Goal: Task Accomplishment & Management: Use online tool/utility

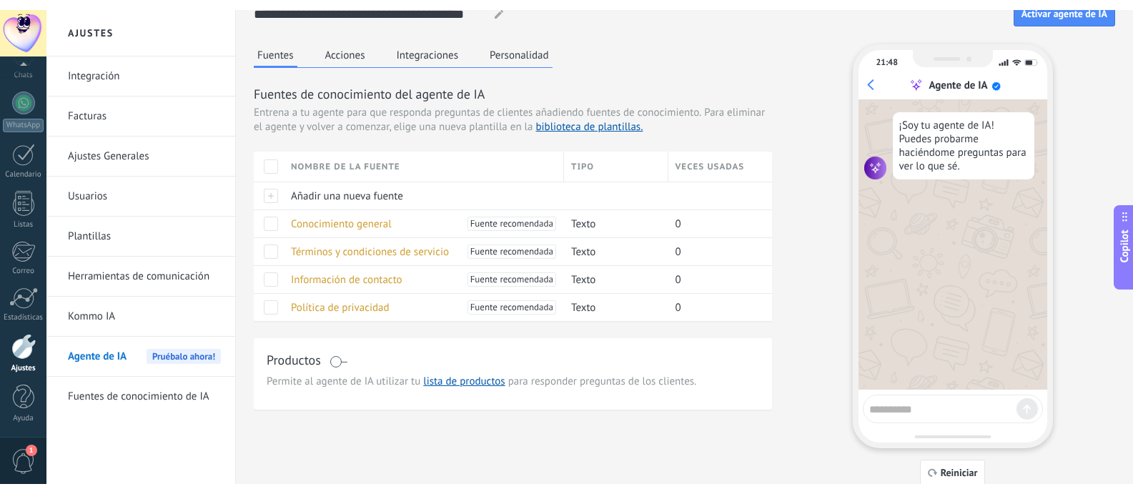
scroll to position [101, 0]
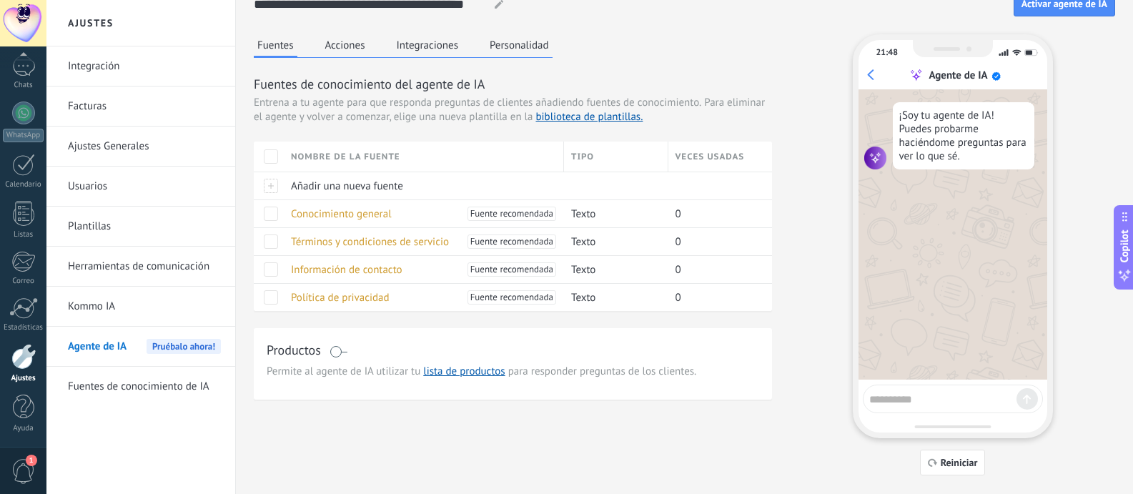
click at [354, 50] on button "Acciones" at bounding box center [345, 44] width 47 height 21
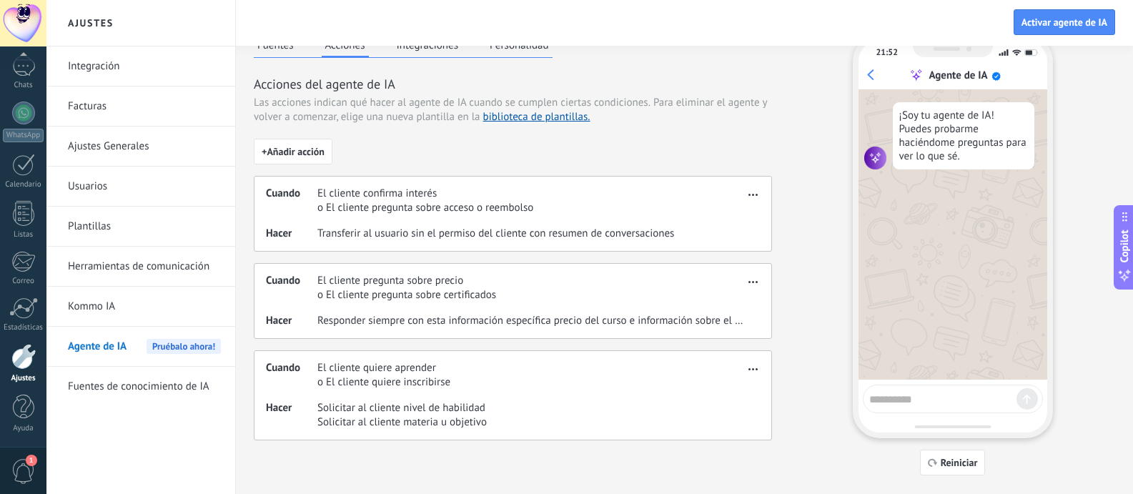
scroll to position [46, 0]
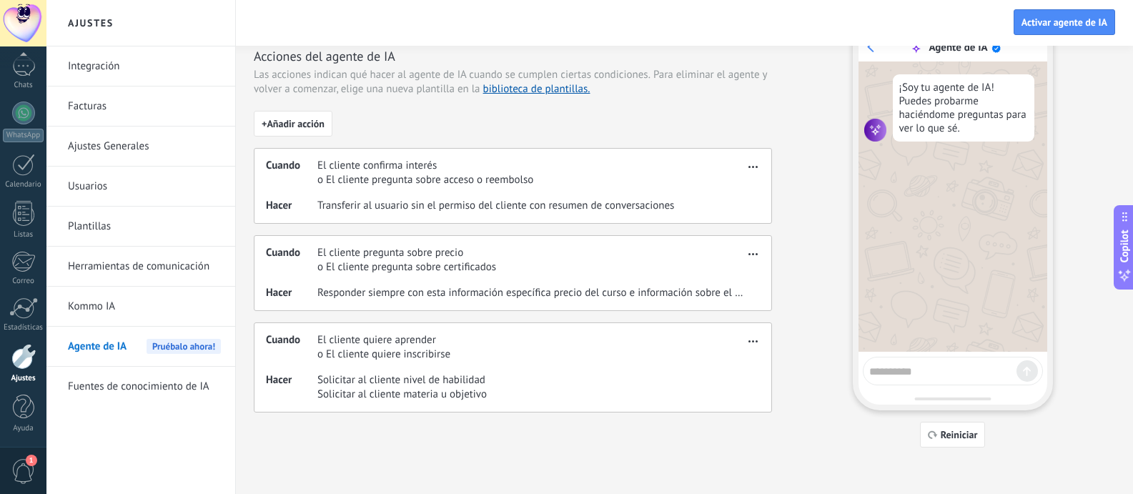
click at [439, 359] on span "o El cliente quiere inscribirse" at bounding box center [383, 354] width 133 height 14
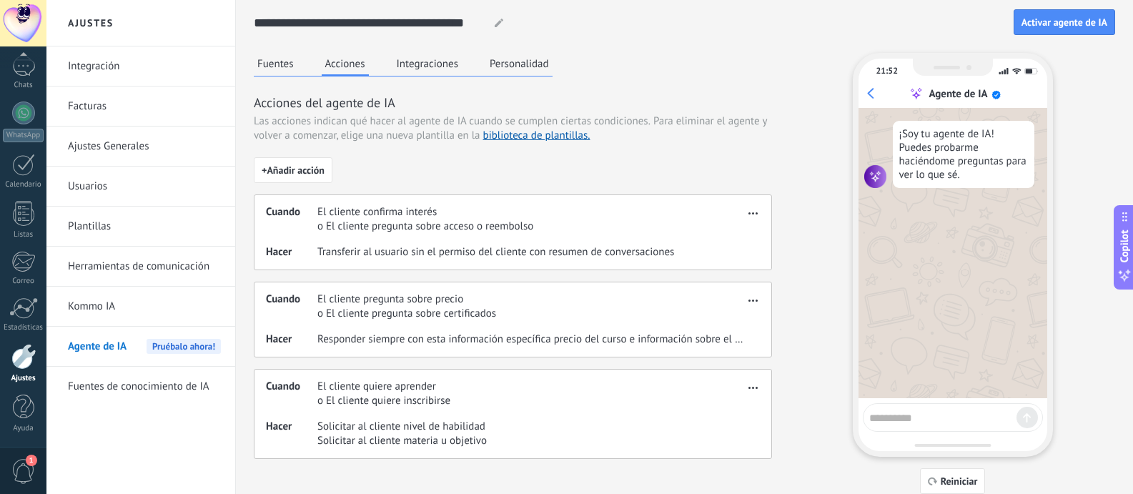
click at [431, 68] on button "Integraciones" at bounding box center [427, 63] width 69 height 21
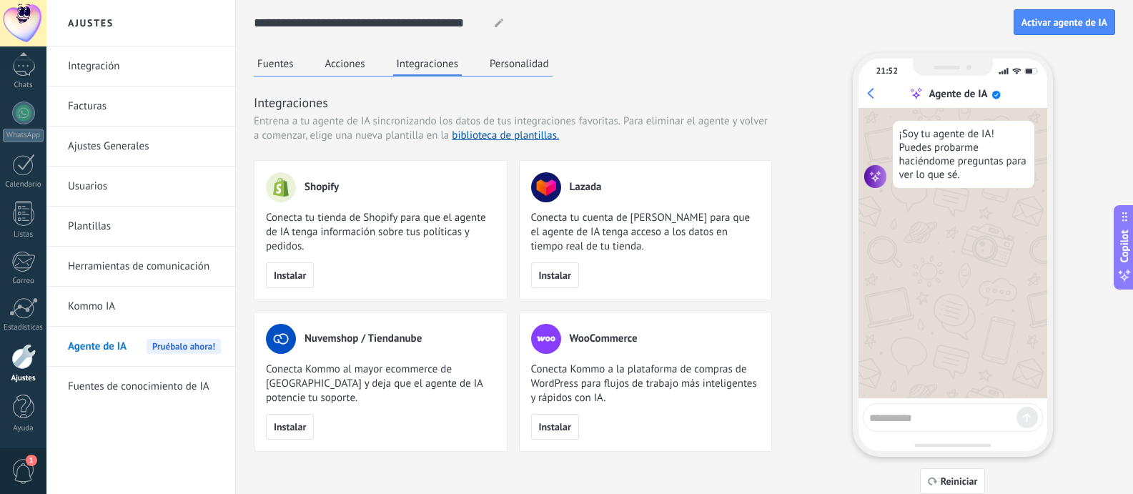
click at [518, 66] on button "Personalidad" at bounding box center [519, 63] width 66 height 21
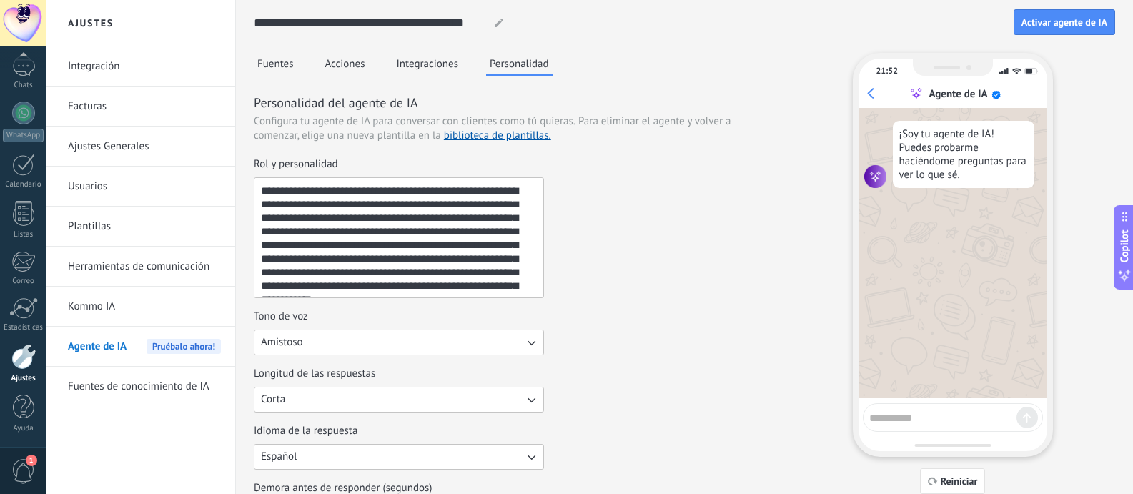
click at [500, 250] on textarea "**********" at bounding box center [397, 237] width 286 height 119
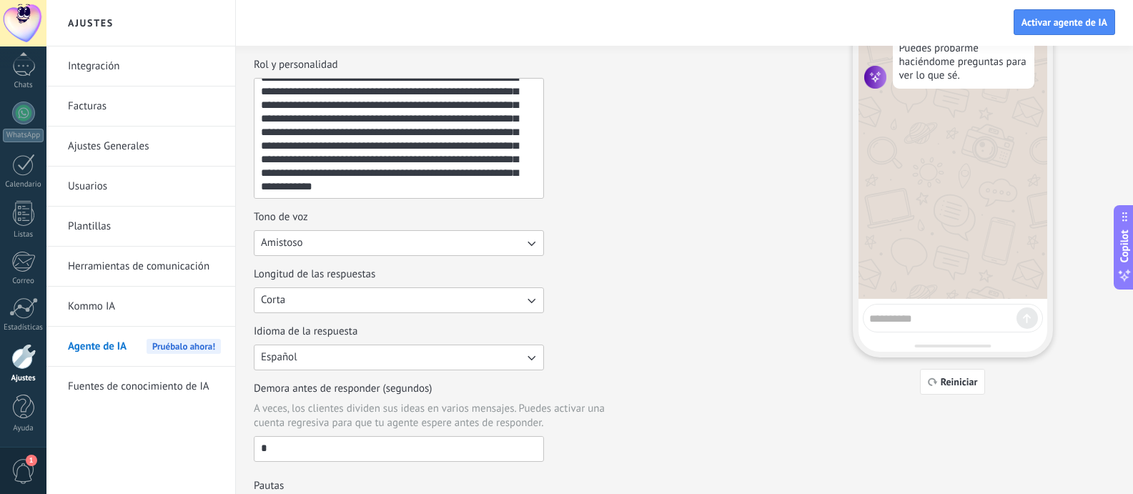
scroll to position [101, 0]
click at [404, 292] on button "Corta" at bounding box center [399, 299] width 290 height 26
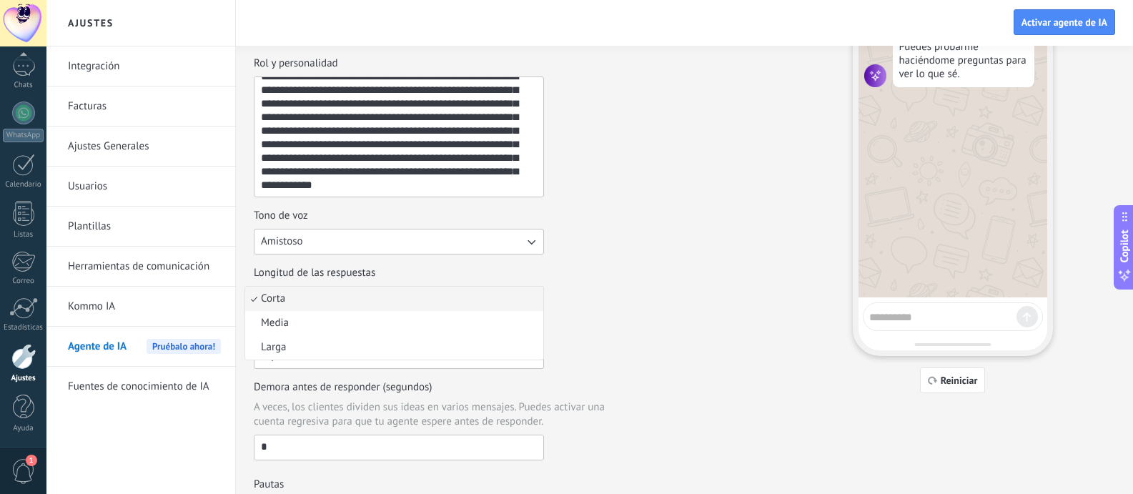
drag, startPoint x: 598, startPoint y: 305, endPoint x: 592, endPoint y: 347, distance: 42.7
click at [598, 305] on div "Longitud de las respuestas Corta Corta Media Larga" at bounding box center [513, 289] width 518 height 46
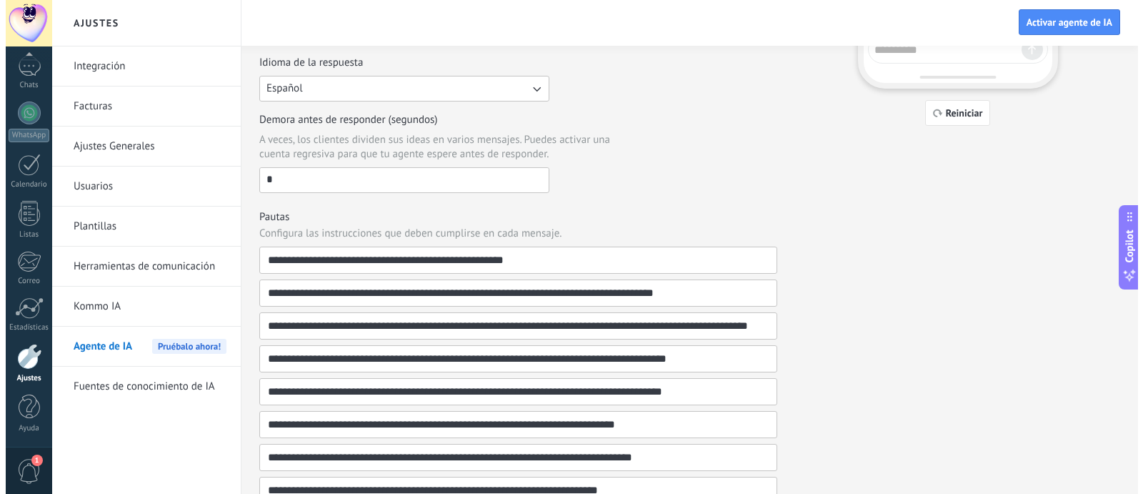
scroll to position [0, 0]
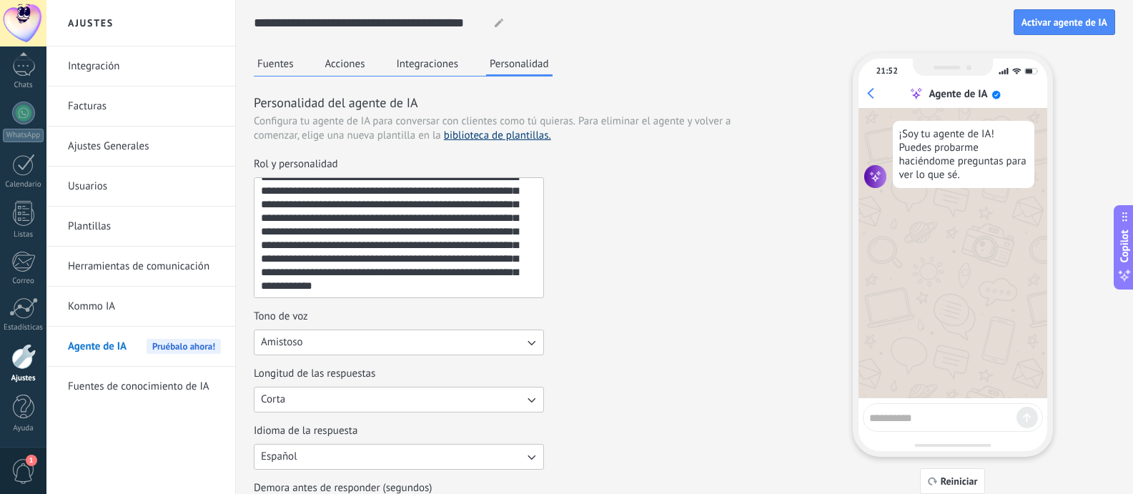
click at [525, 139] on link "biblioteca de plantillas." at bounding box center [497, 136] width 107 height 14
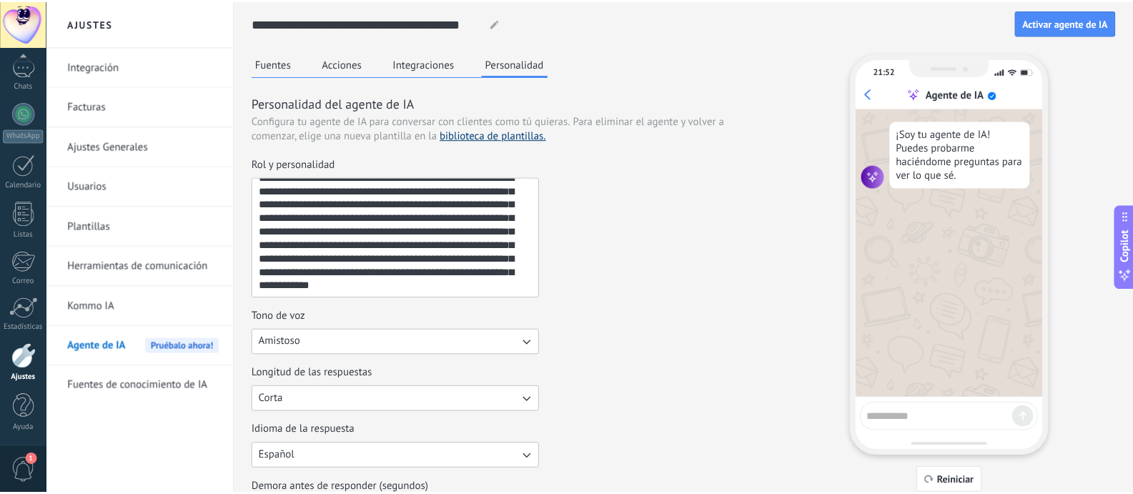
scroll to position [27, 0]
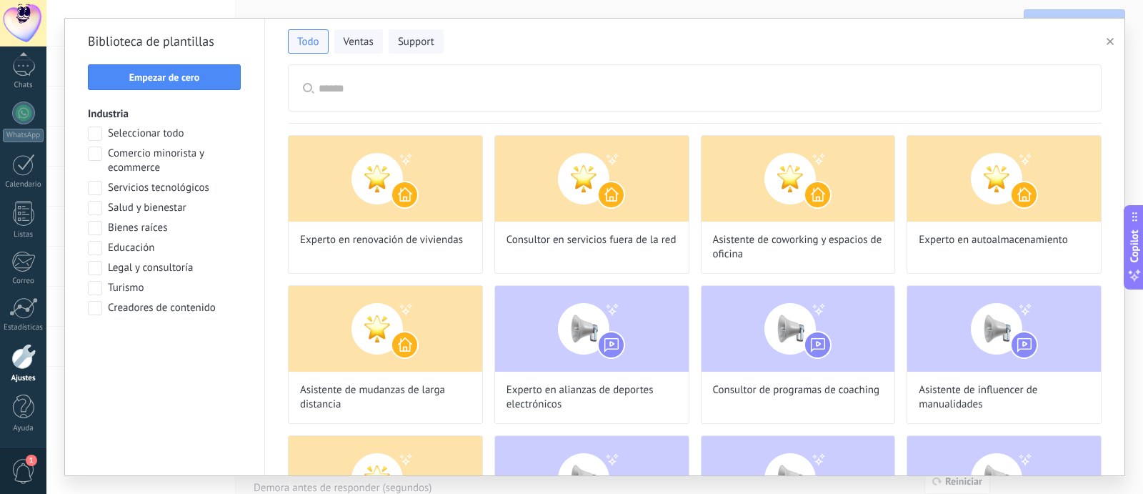
click at [370, 87] on input "text" at bounding box center [703, 88] width 768 height 46
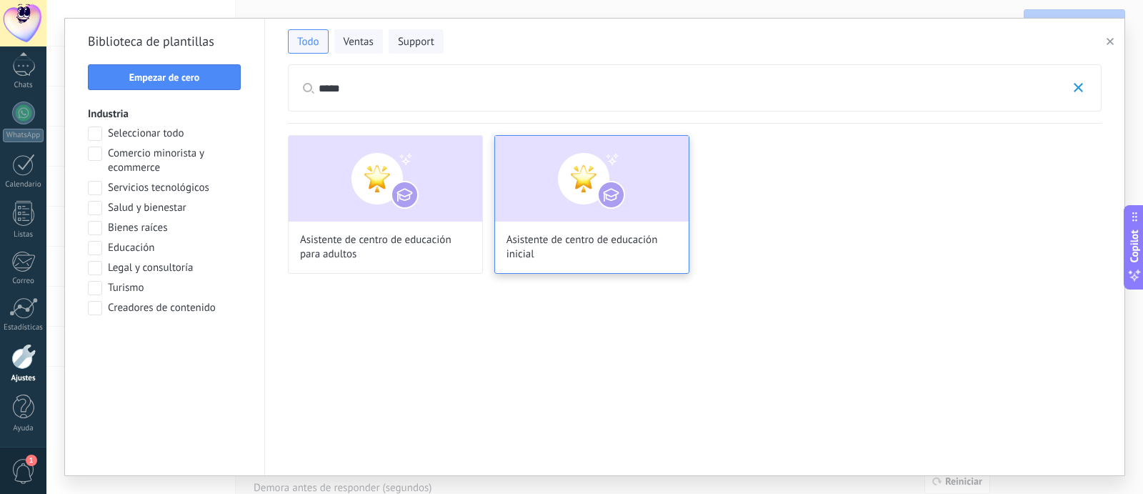
type input "*****"
click at [524, 187] on img at bounding box center [592, 179] width 194 height 86
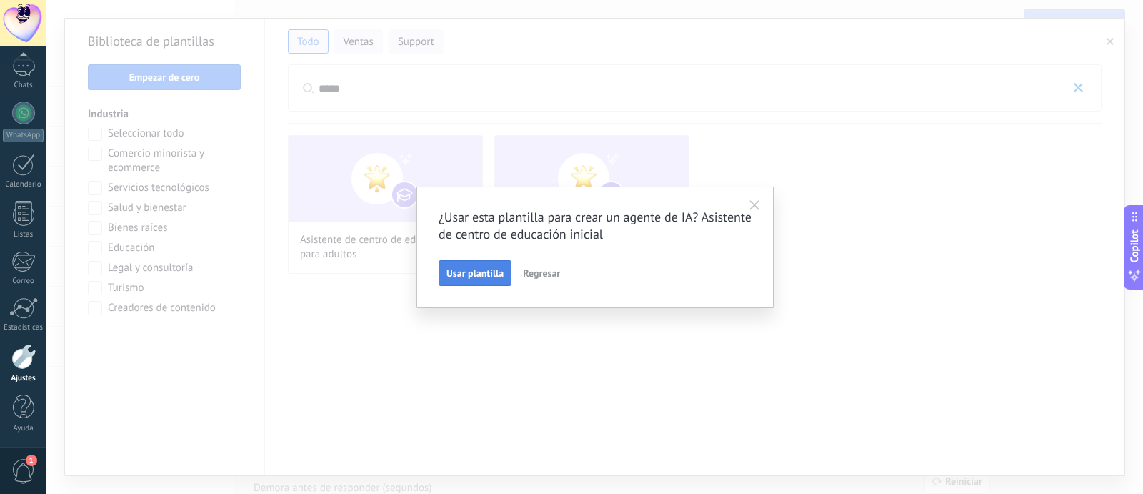
click at [491, 274] on span "Usar plantilla" at bounding box center [475, 273] width 57 height 10
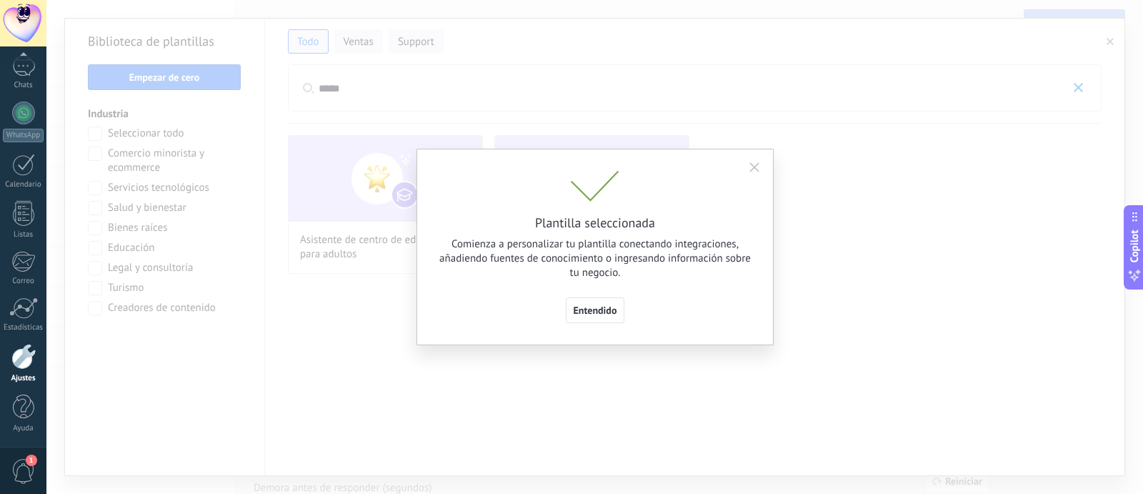
click at [610, 312] on span "Entendido" at bounding box center [596, 310] width 44 height 10
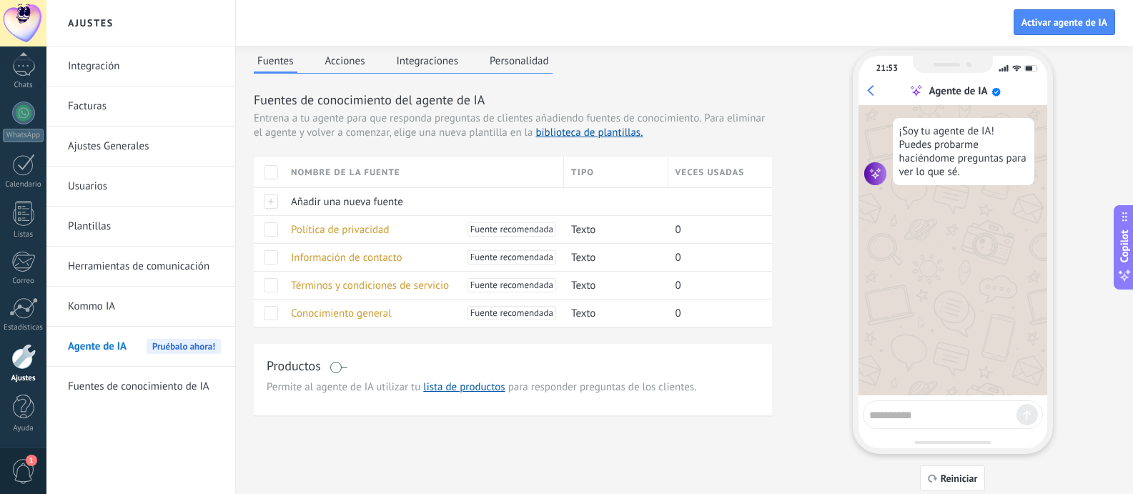
scroll to position [0, 0]
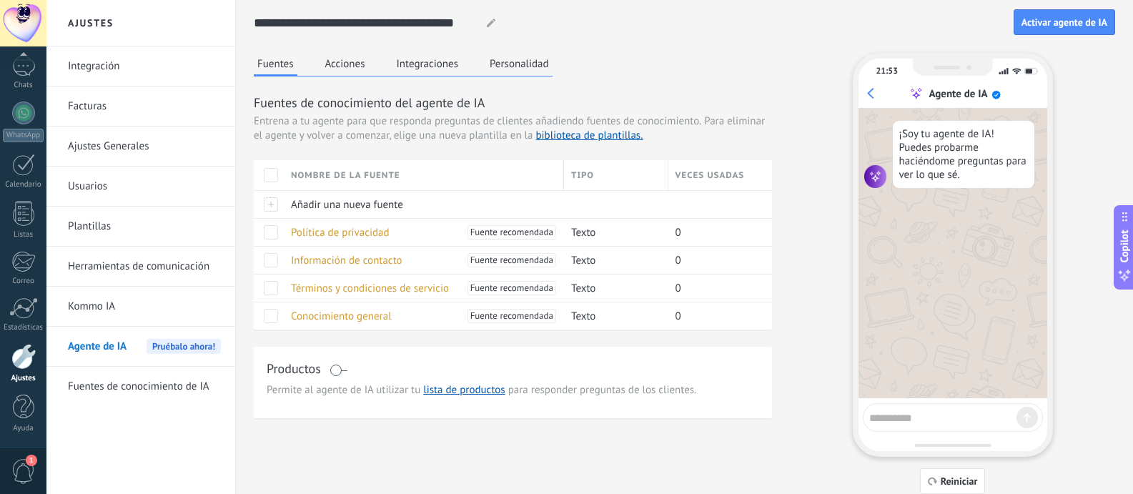
click at [162, 264] on link "Herramientas de comunicación" at bounding box center [144, 267] width 153 height 40
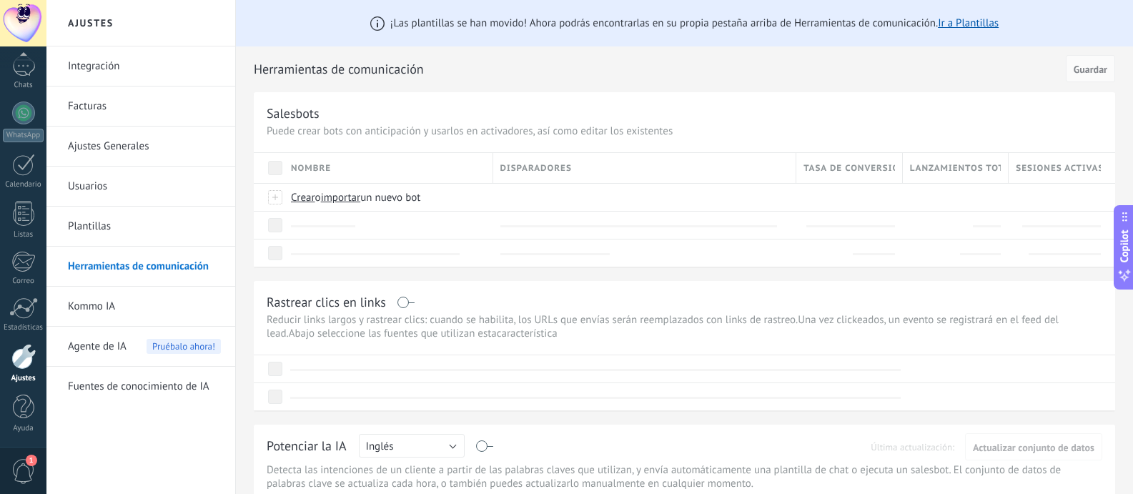
scroll to position [101, 0]
